Goal: Task Accomplishment & Management: Manage account settings

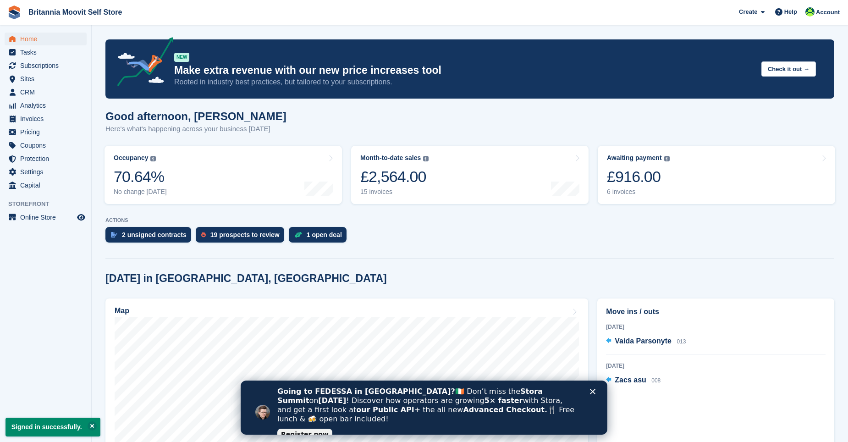
scroll to position [137, 0]
click at [817, 12] on span "Account" at bounding box center [828, 12] width 24 height 9
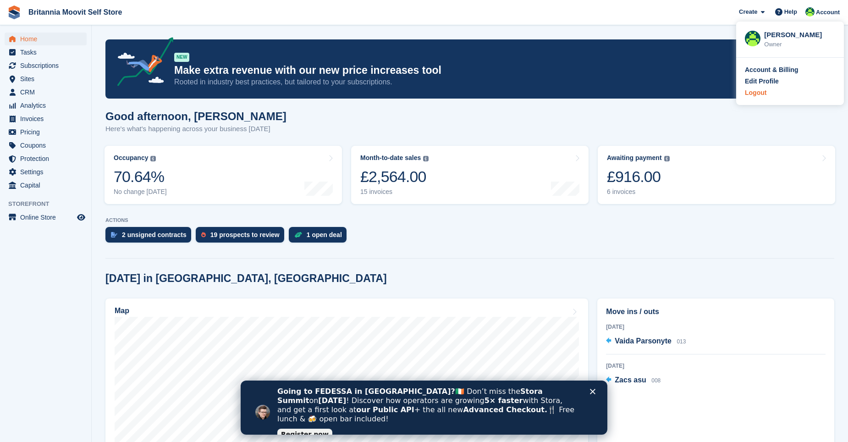
click at [756, 93] on div "Logout" at bounding box center [756, 93] width 22 height 10
